Goal: Find contact information: Find contact information

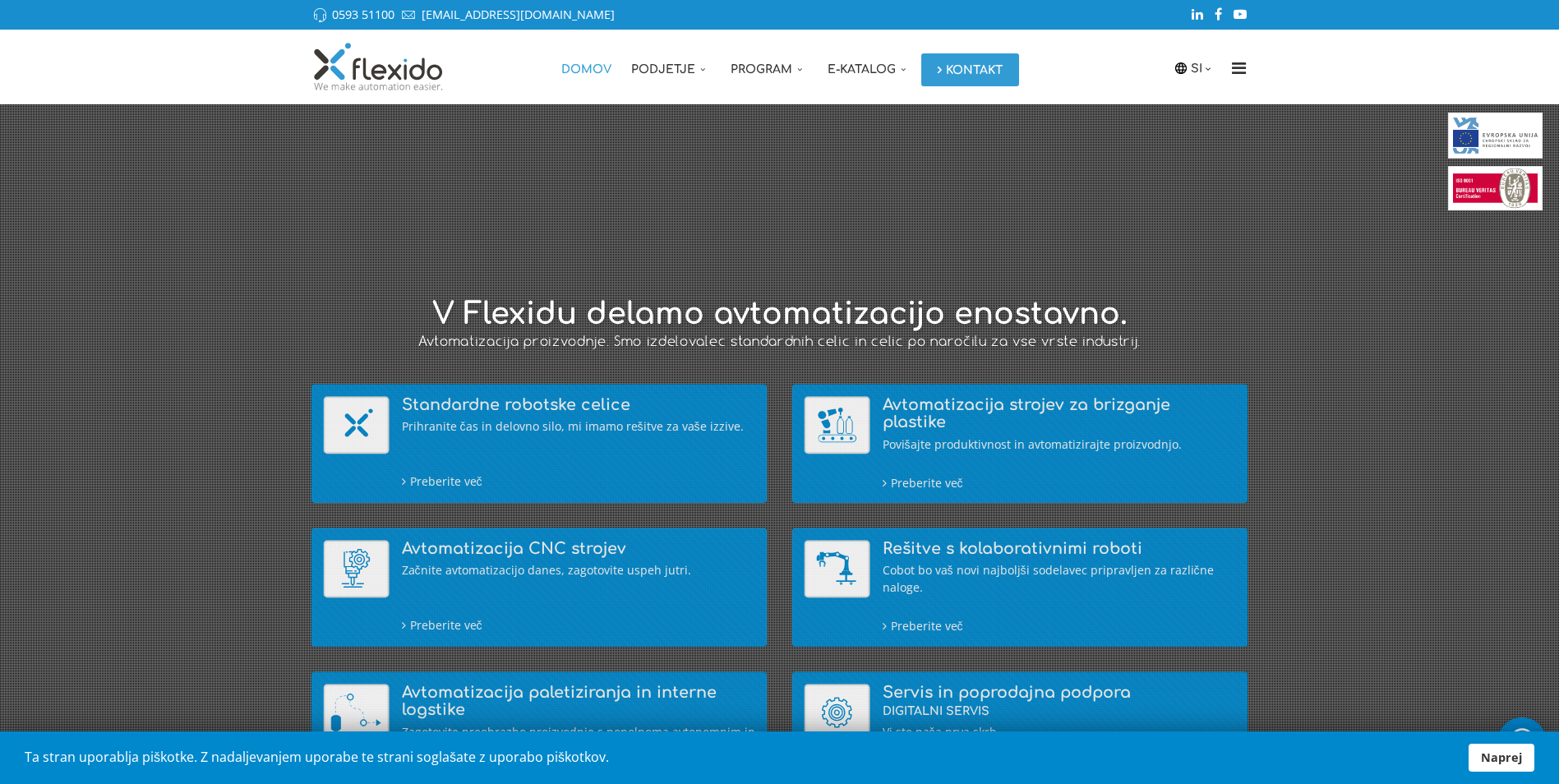
click at [999, 64] on link "Kontakt" at bounding box center [969, 70] width 98 height 33
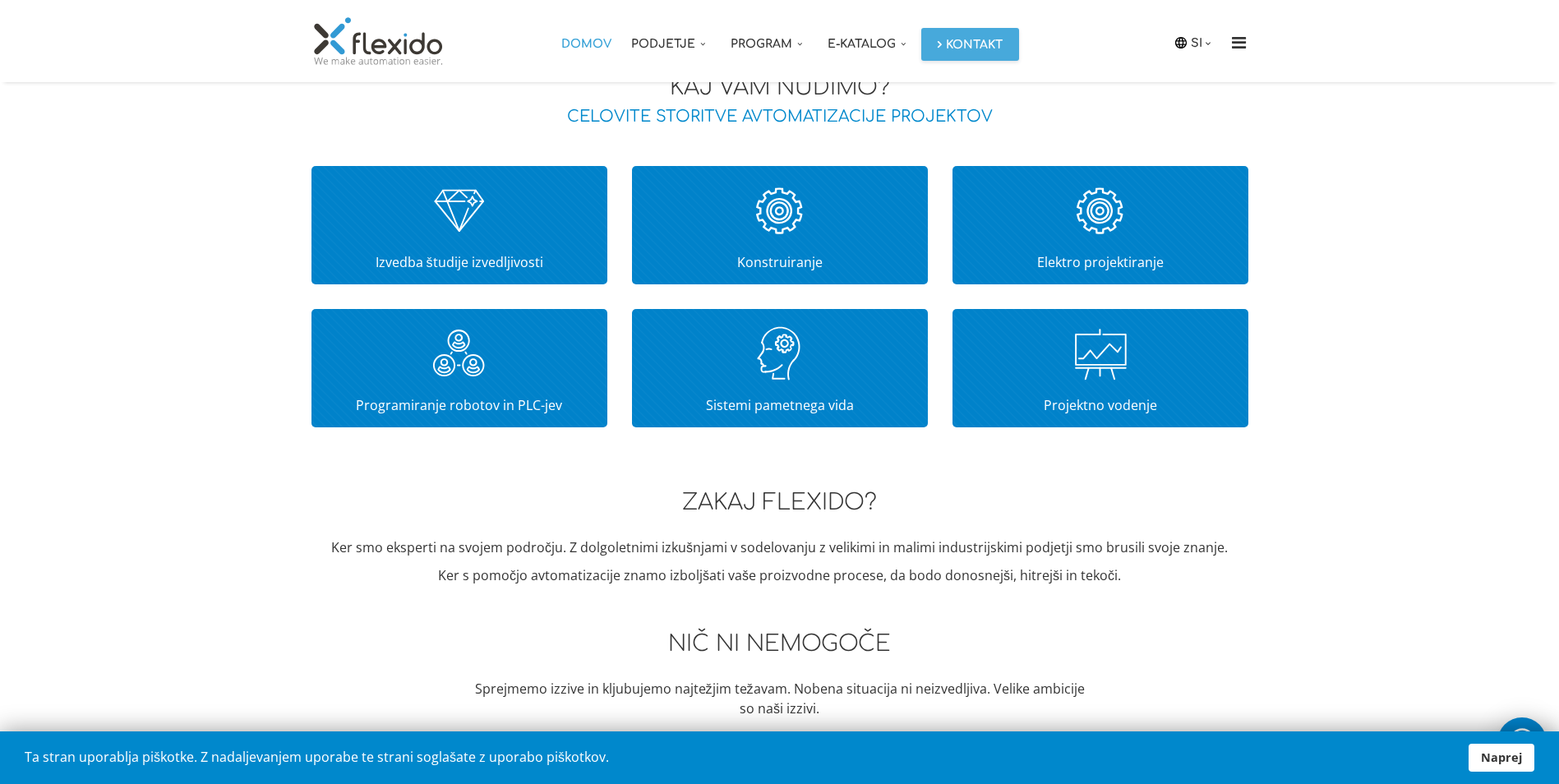
scroll to position [1313, 0]
